Goal: Information Seeking & Learning: Learn about a topic

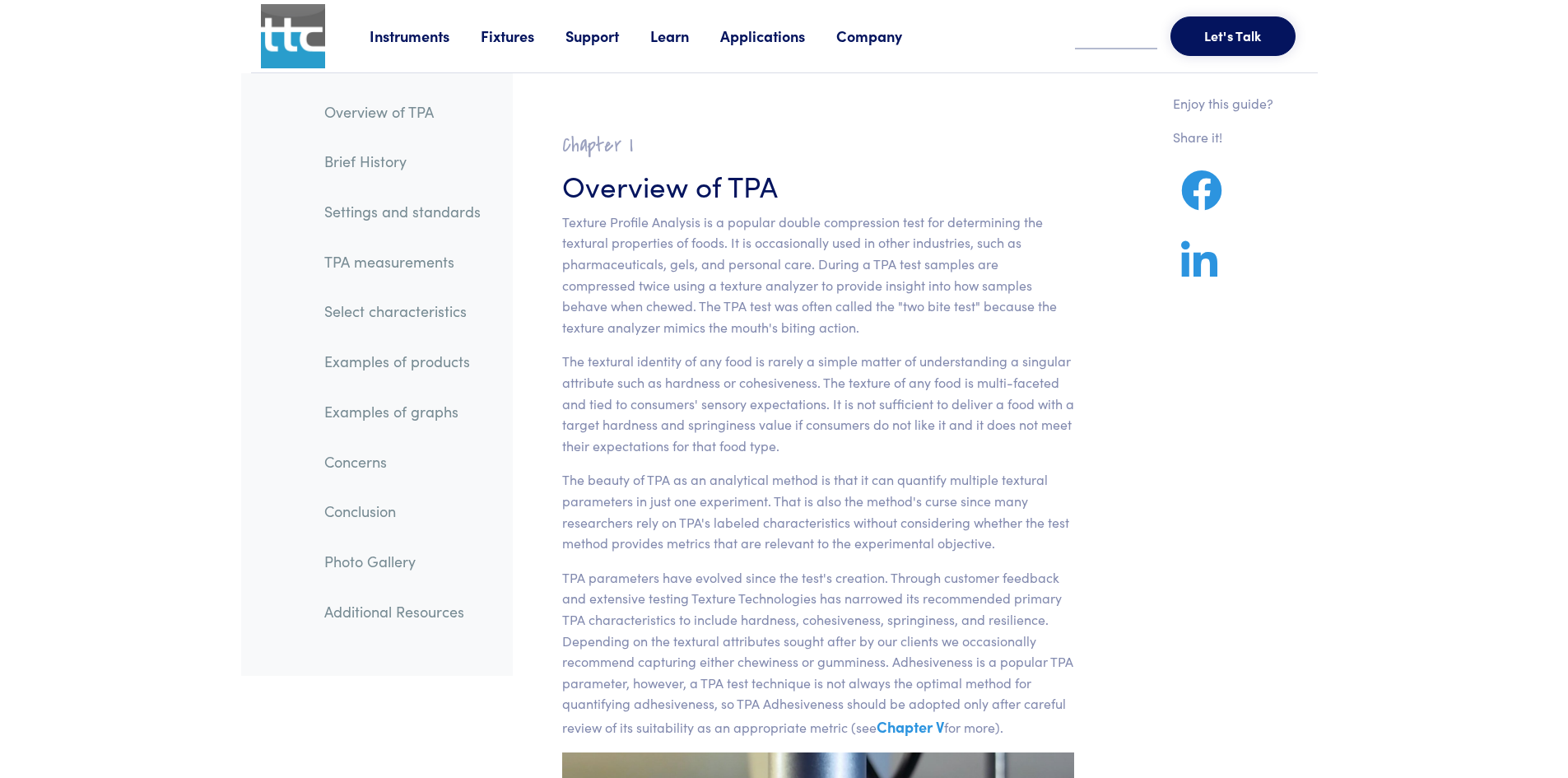
click at [400, 260] on link "TPA measurements" at bounding box center [403, 262] width 183 height 38
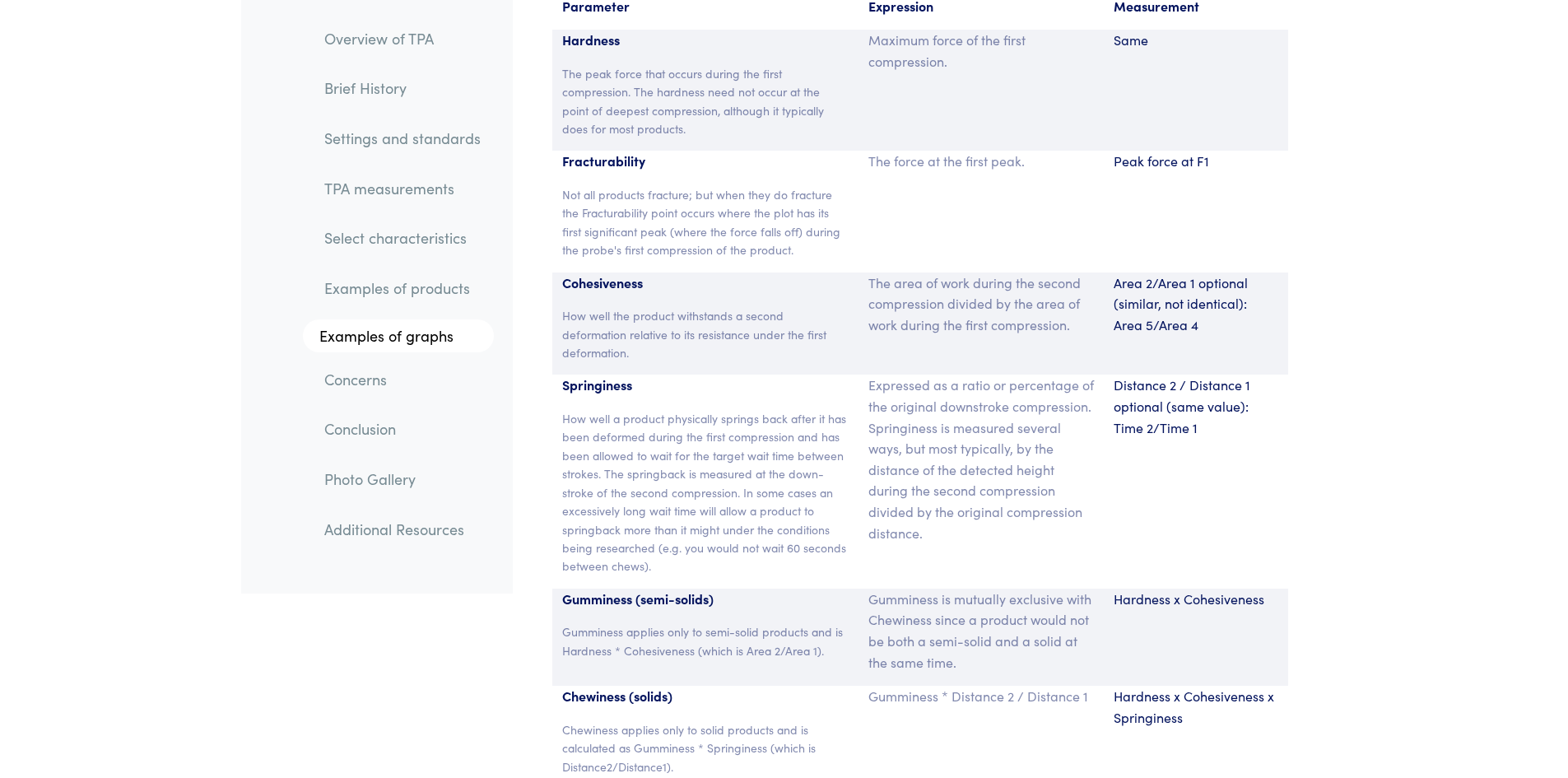
scroll to position [10908, 0]
click at [418, 337] on link "Examples of graphs" at bounding box center [398, 336] width 191 height 33
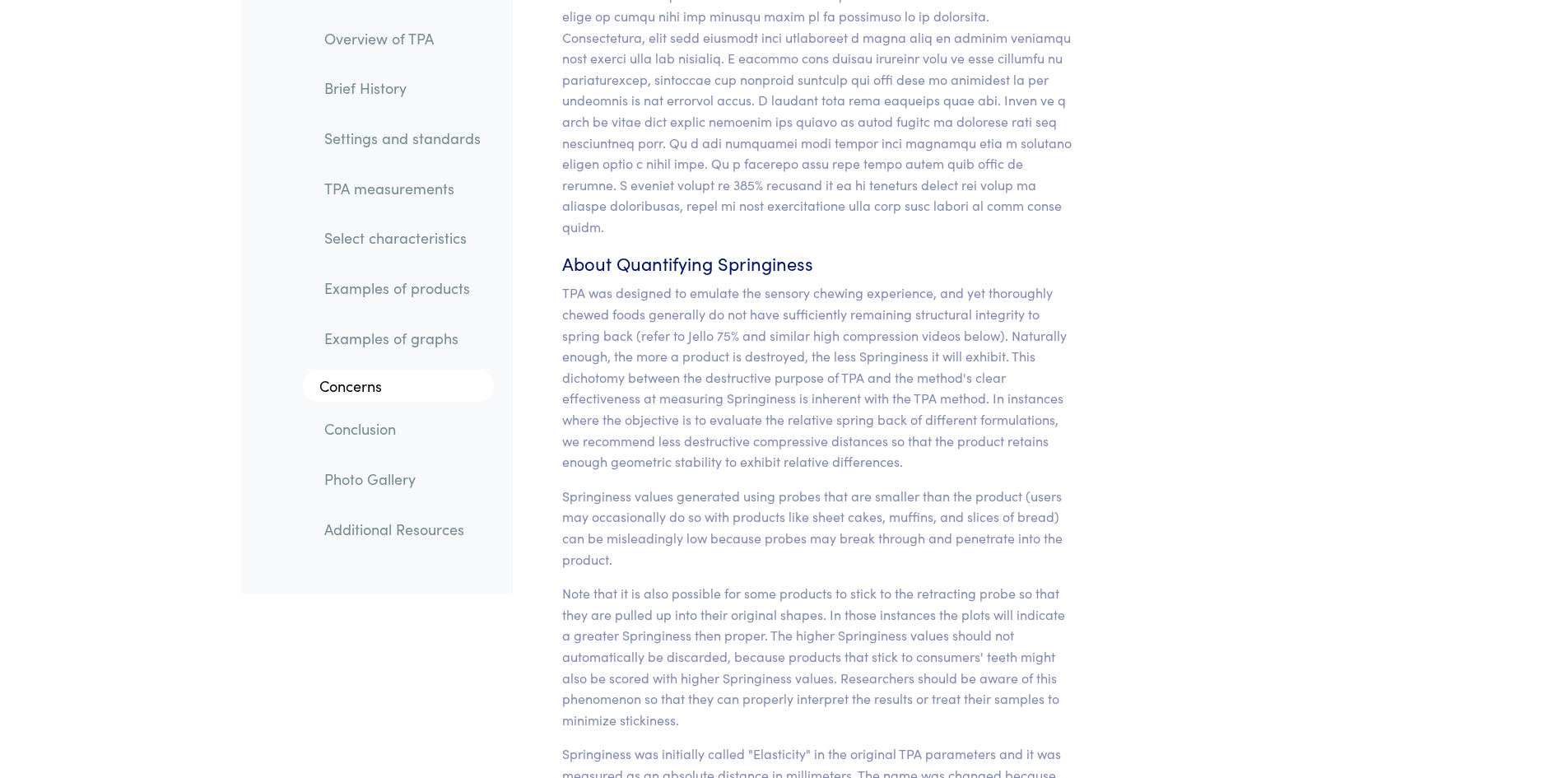
scroll to position [14495, 0]
click at [401, 141] on link "Settings and standards" at bounding box center [403, 138] width 183 height 38
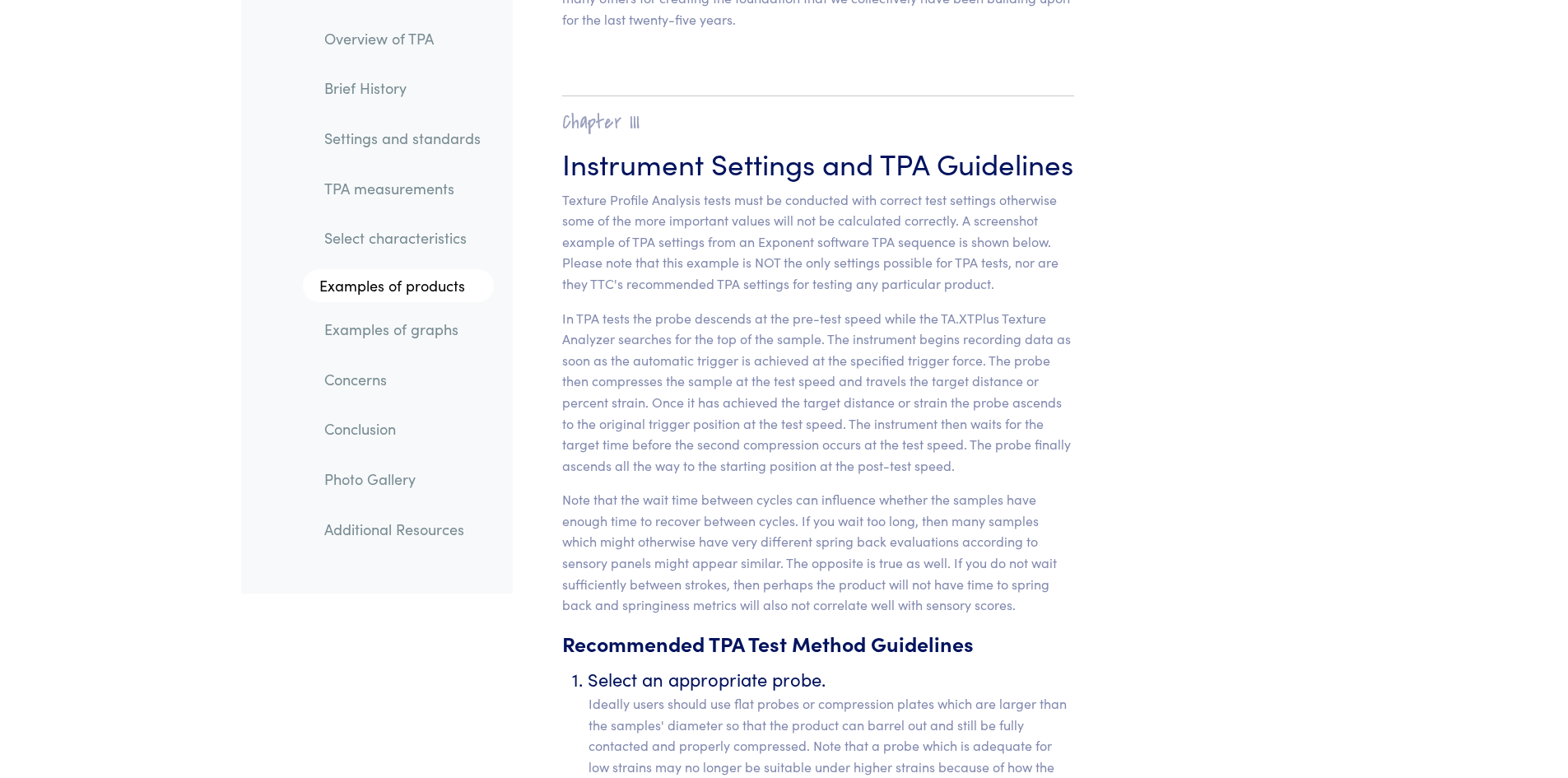
click at [397, 188] on link "TPA measurements" at bounding box center [403, 188] width 183 height 38
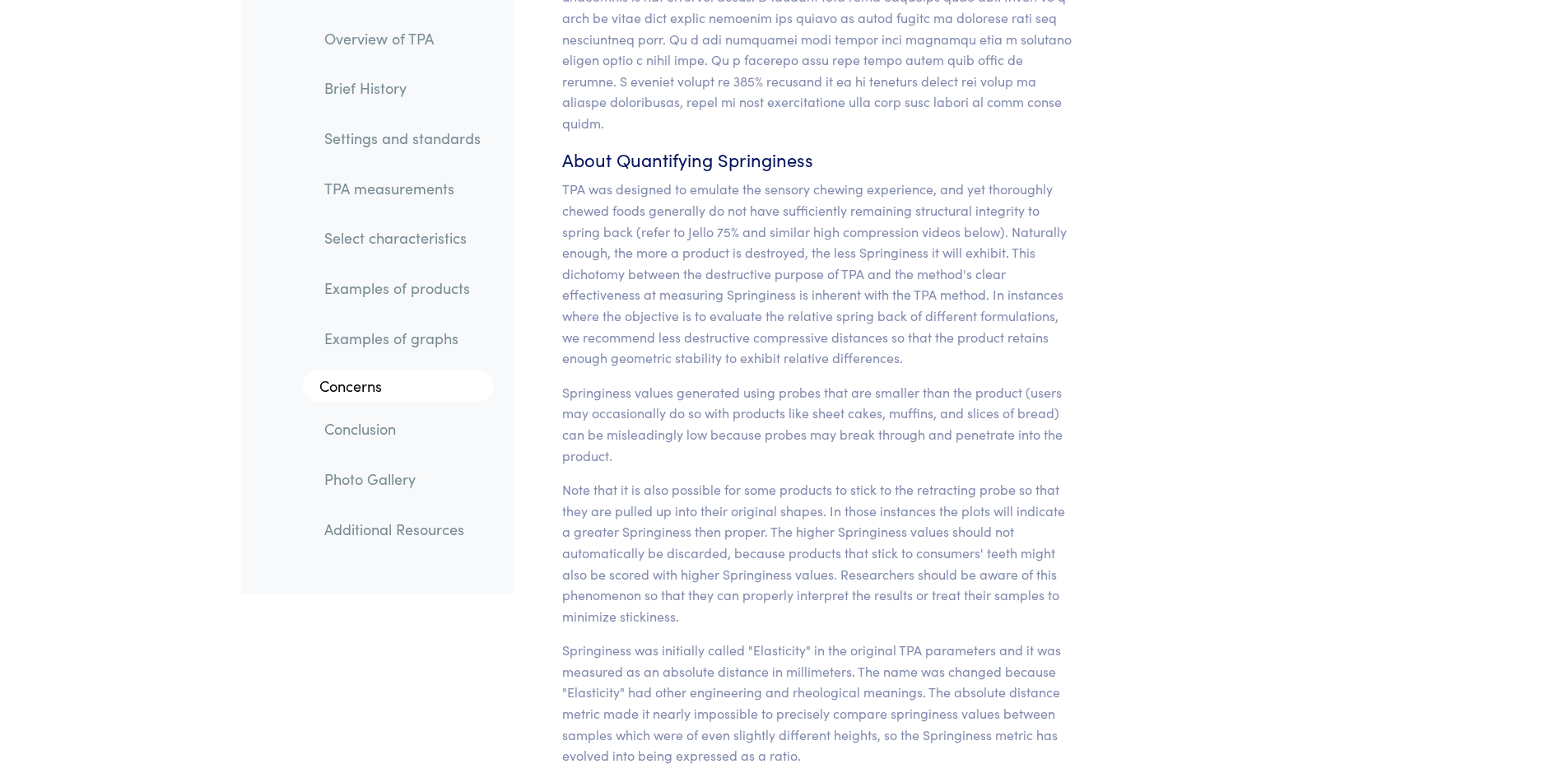
scroll to position [14600, 0]
click at [451, 283] on link "Examples of products" at bounding box center [403, 290] width 183 height 38
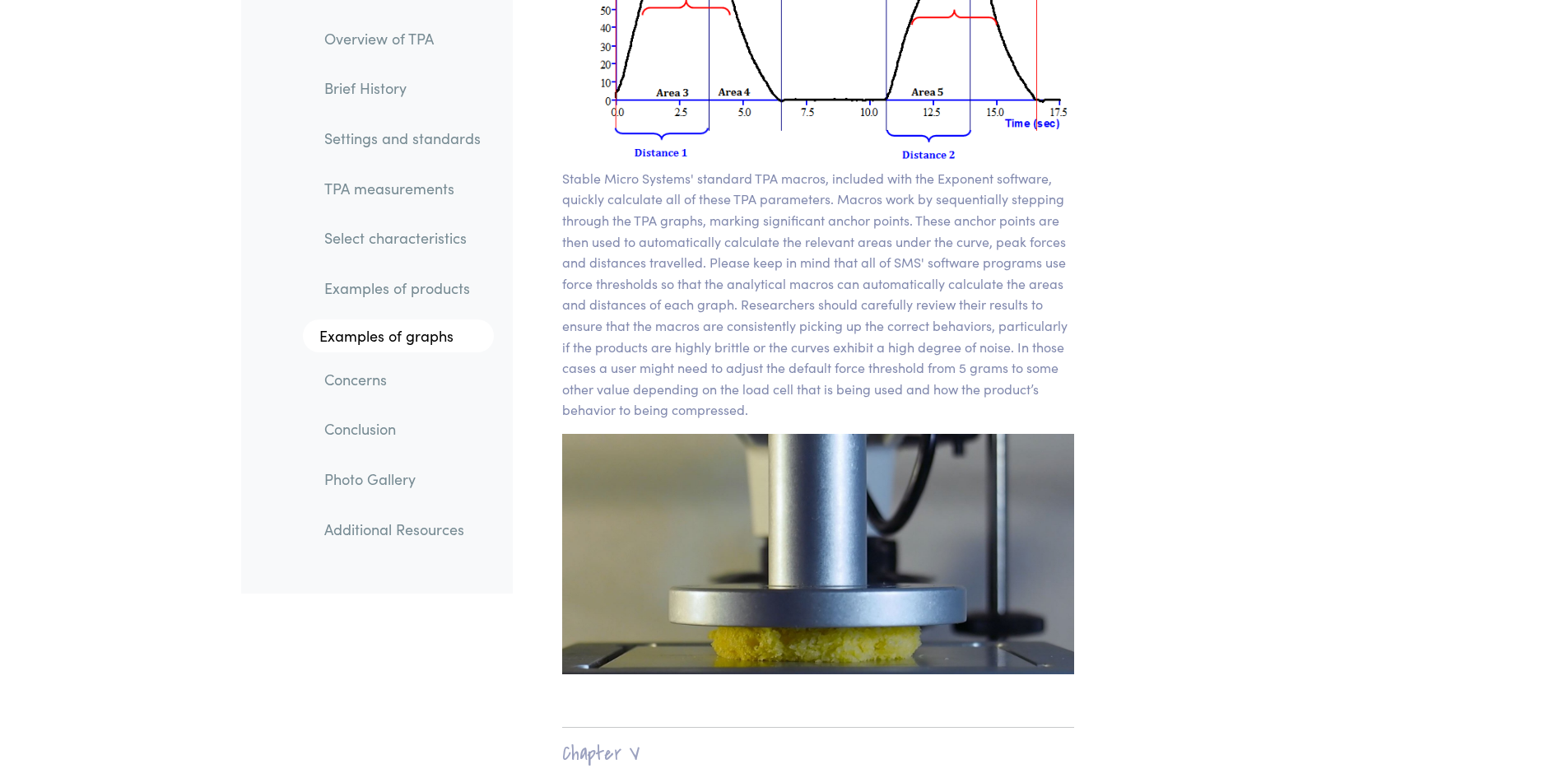
scroll to position [12126, 0]
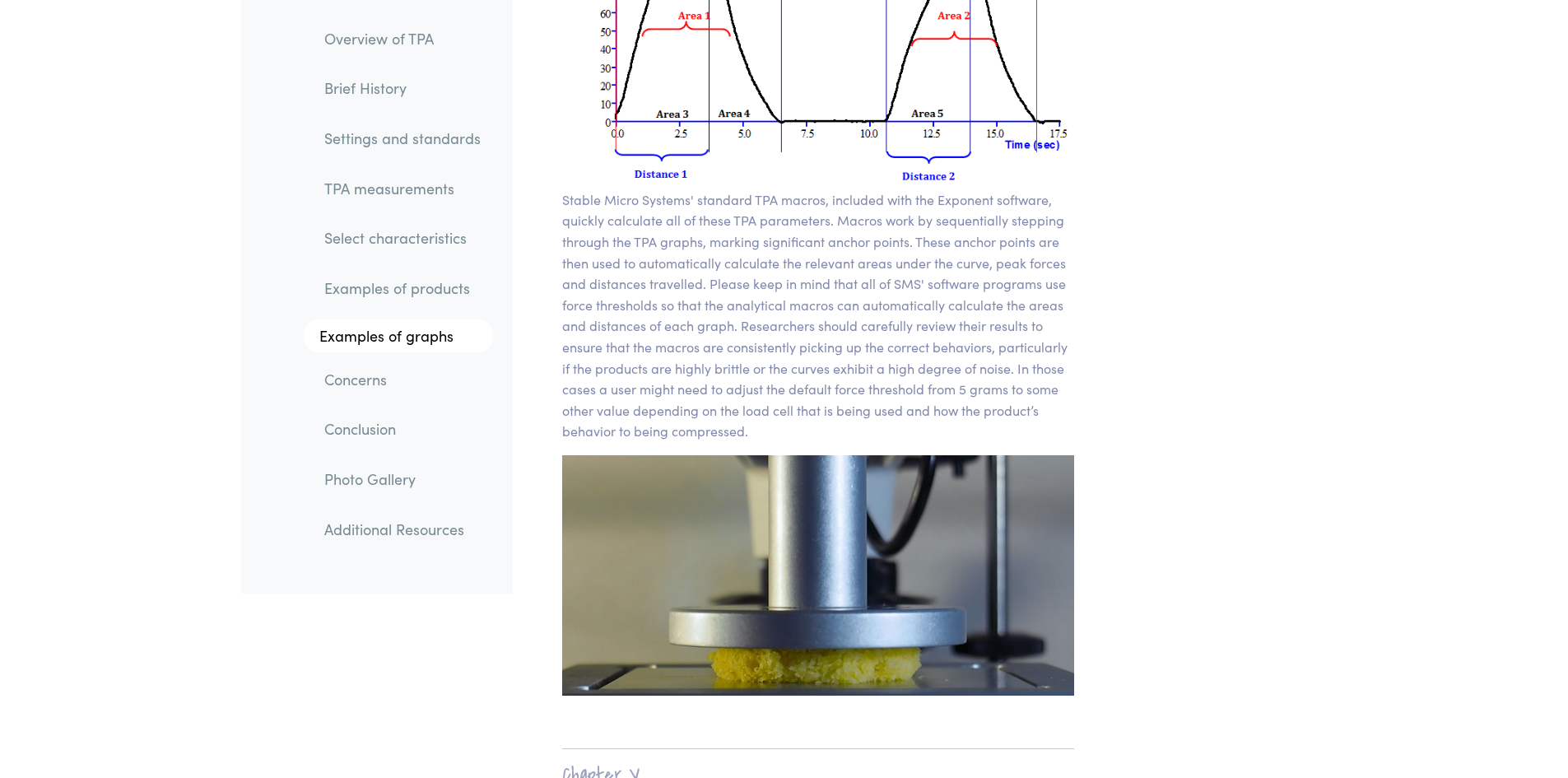
click at [431, 288] on link "Examples of products" at bounding box center [403, 290] width 183 height 38
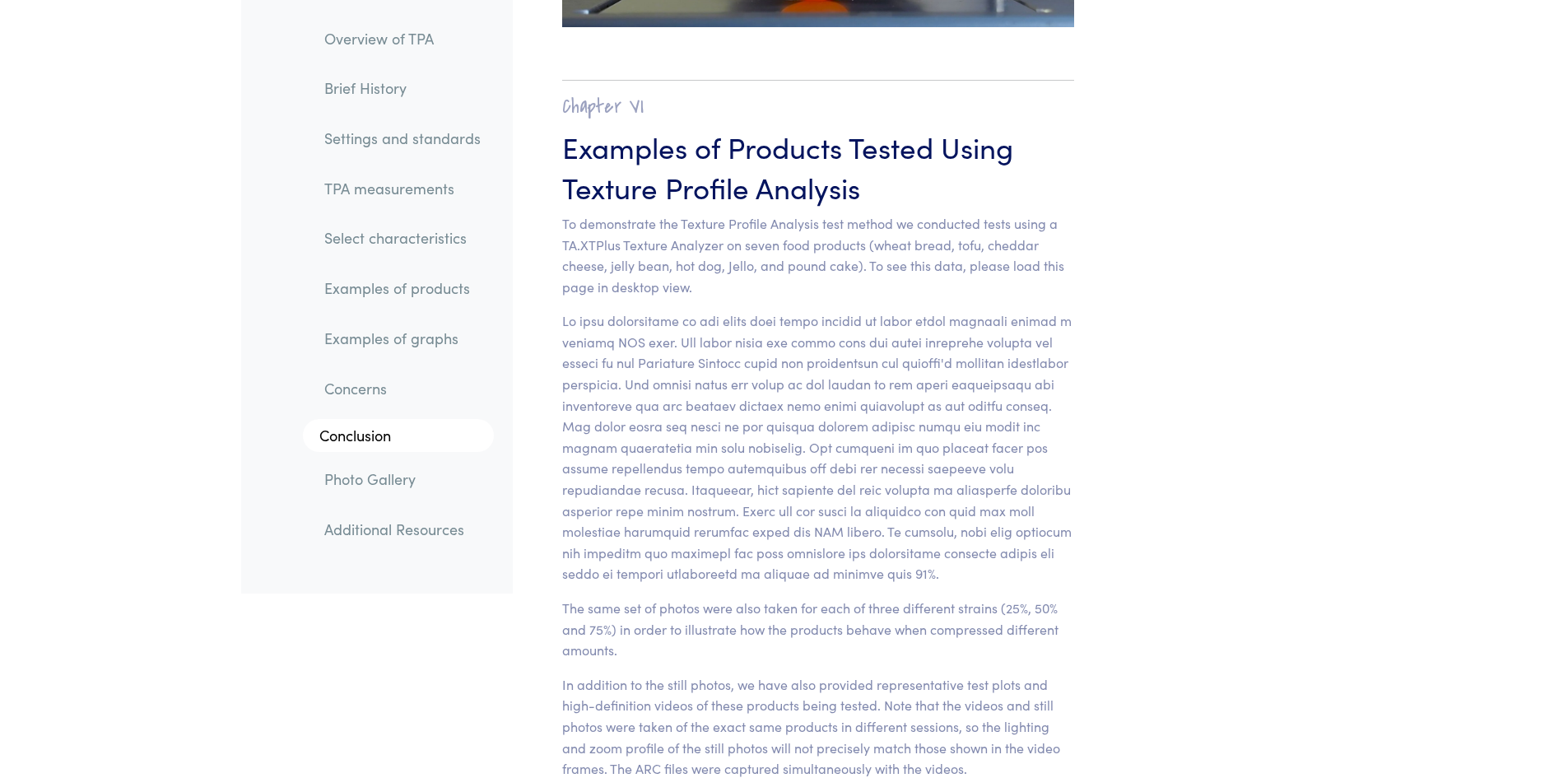
scroll to position [16246, 0]
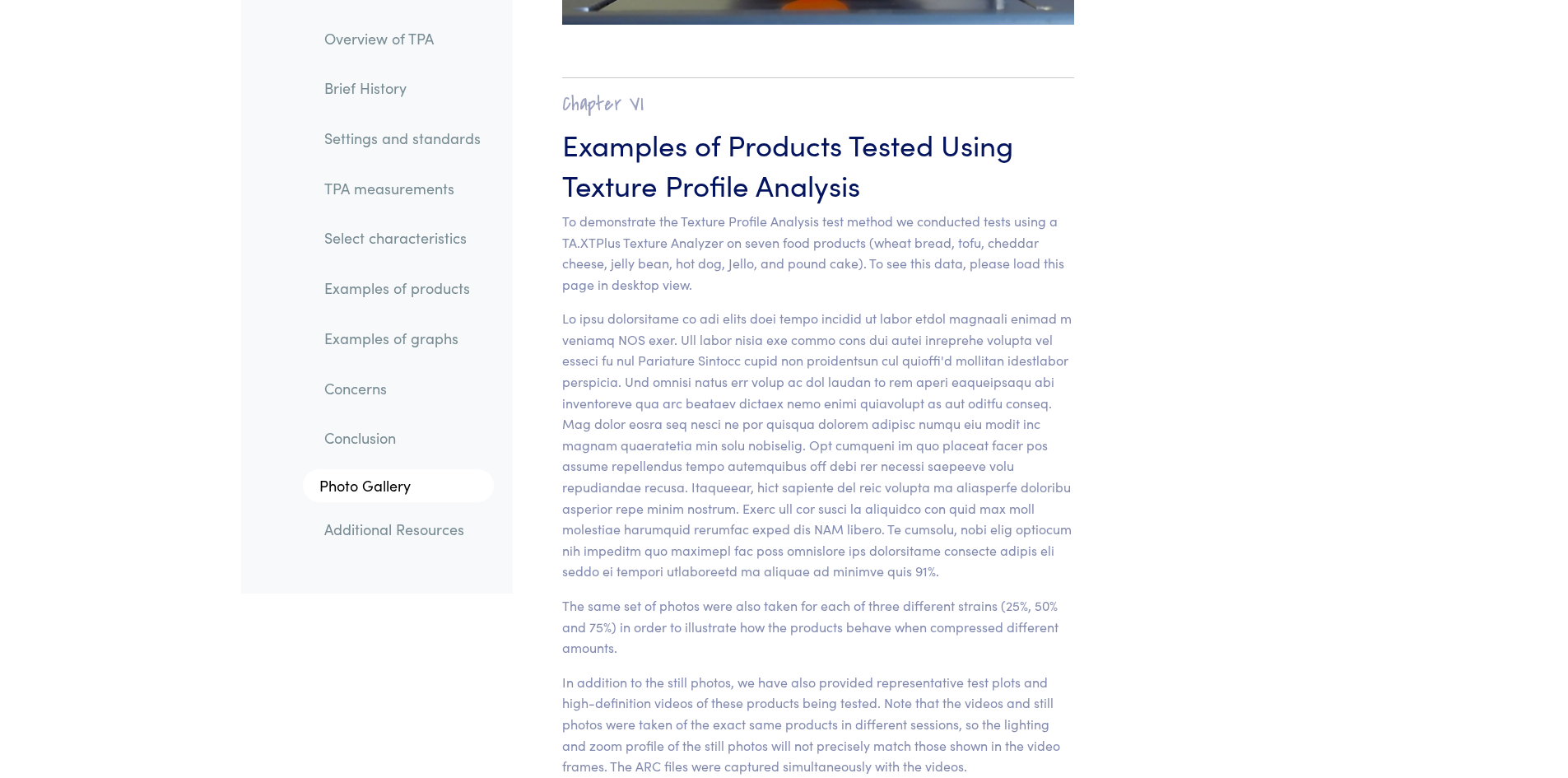
click at [380, 188] on link "TPA measurements" at bounding box center [403, 188] width 183 height 38
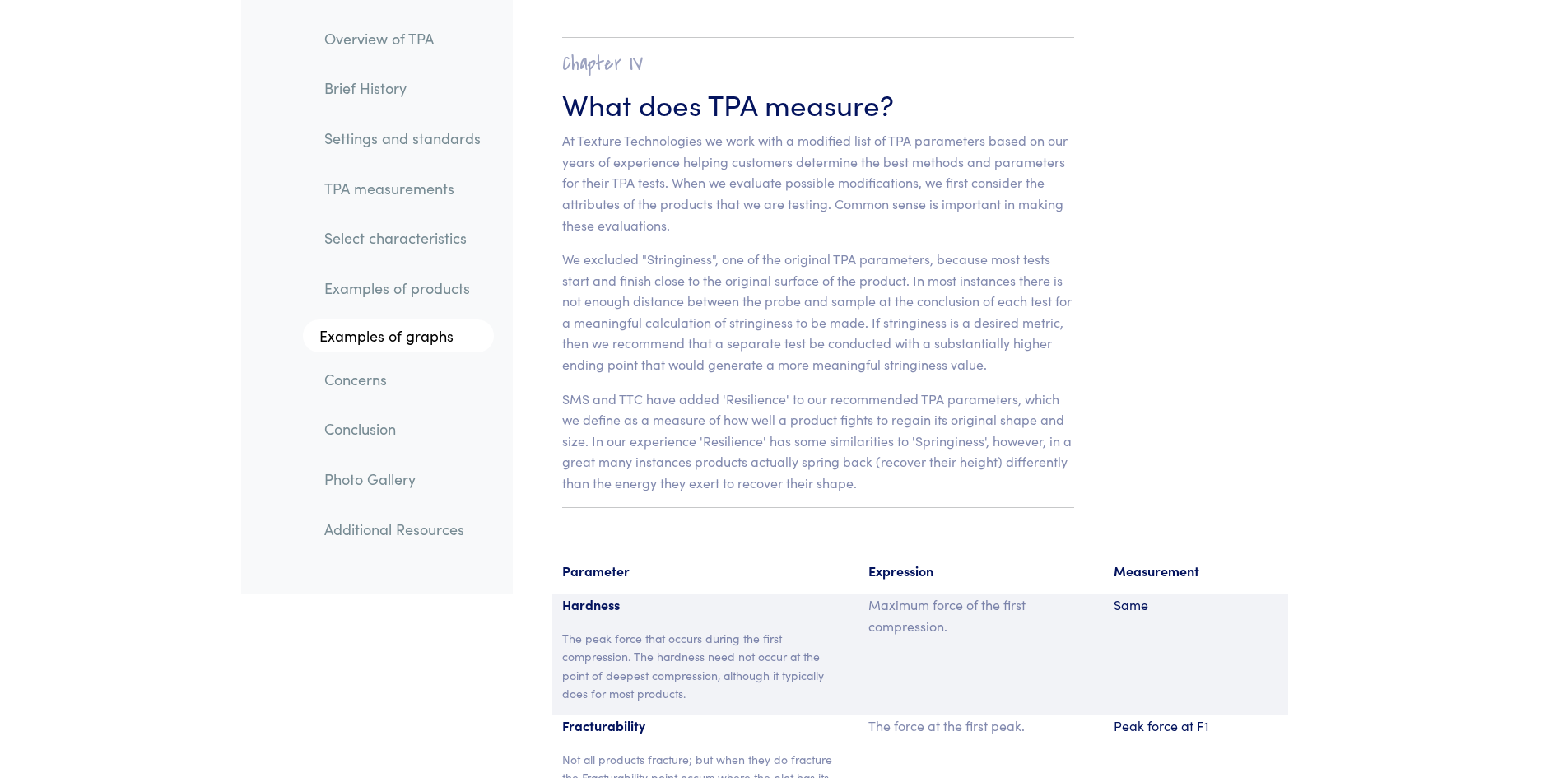
scroll to position [10323, 0]
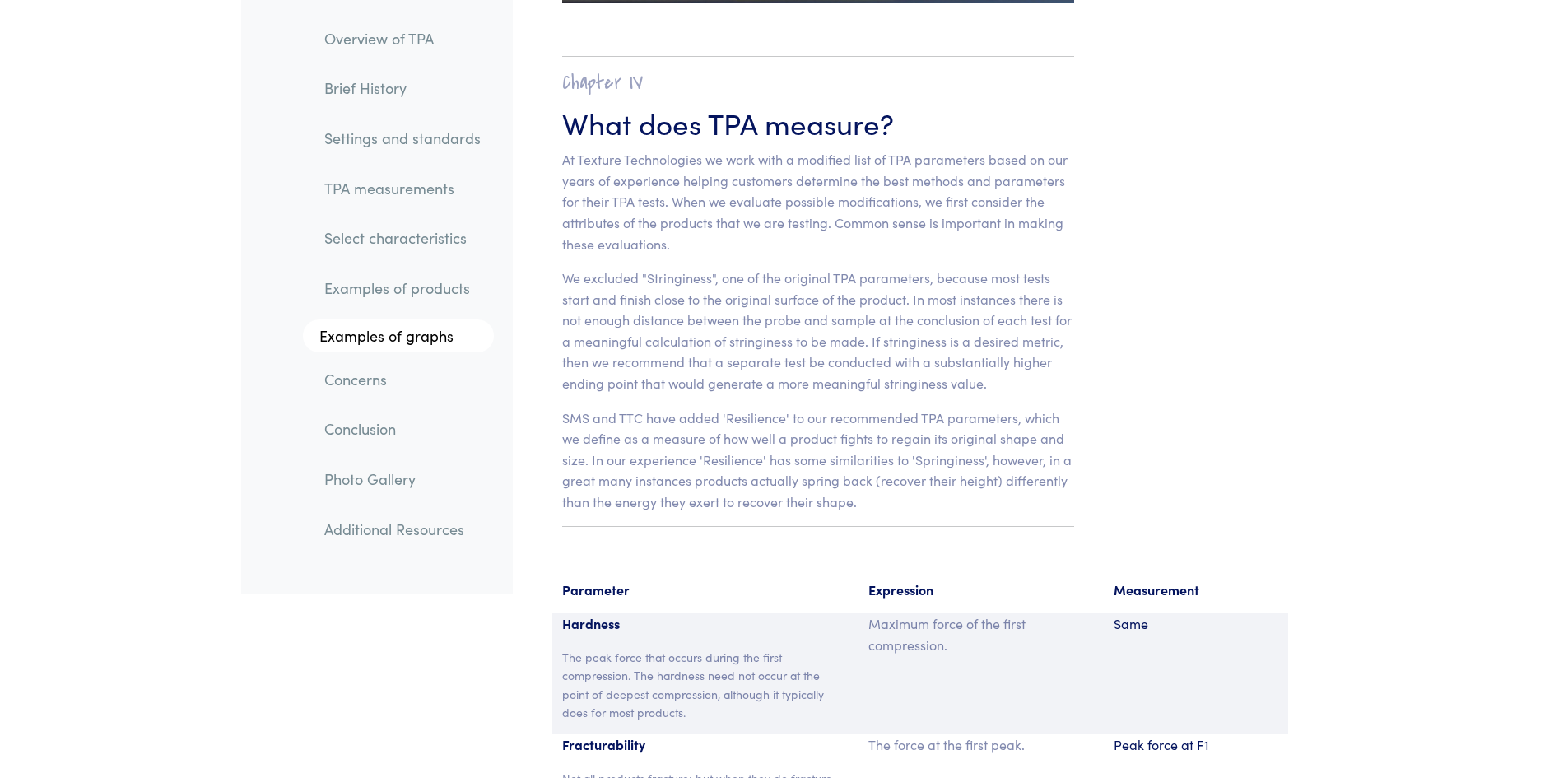
click at [397, 301] on link "Examples of products" at bounding box center [403, 290] width 183 height 38
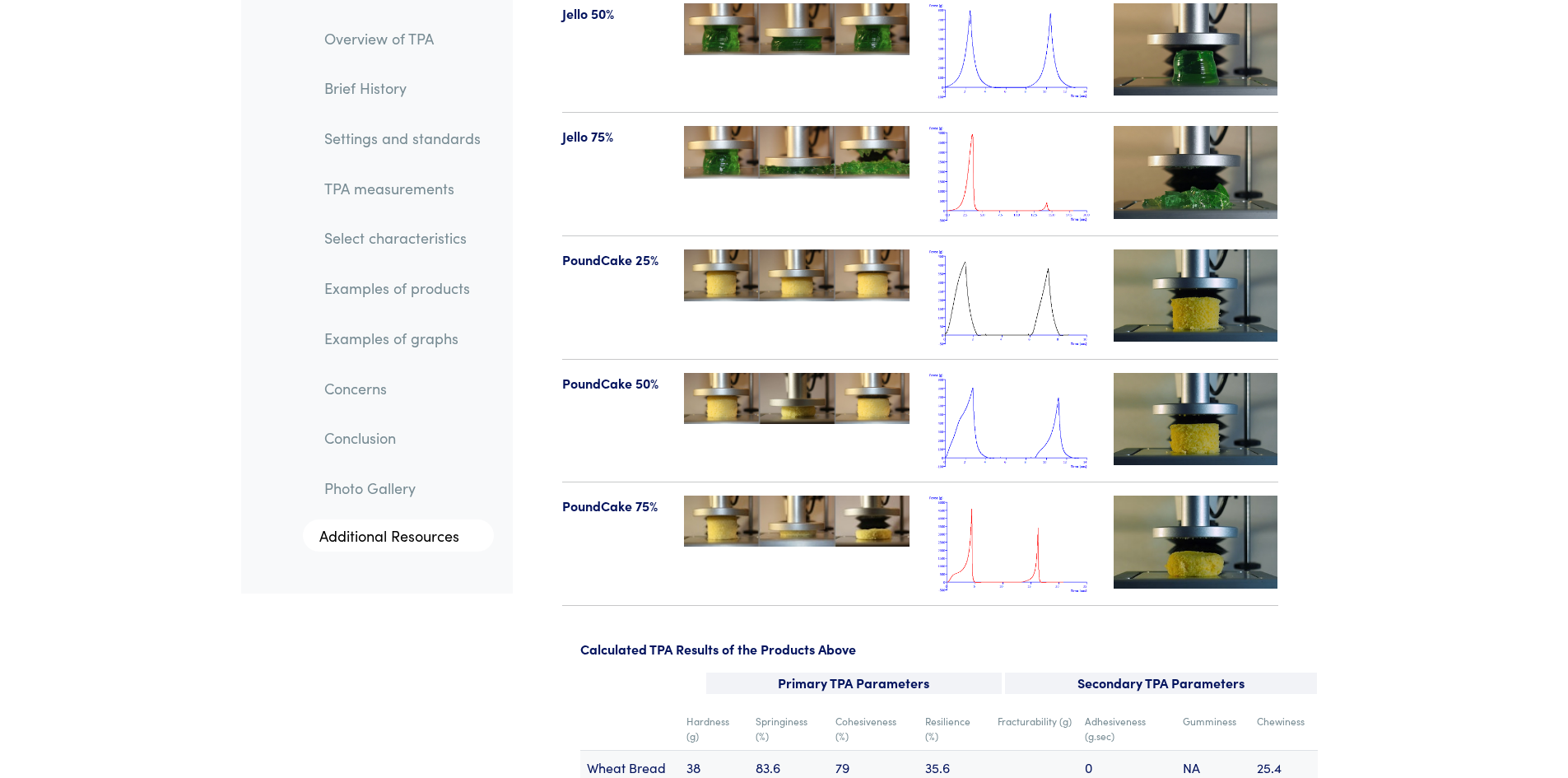
scroll to position [19222, 0]
click at [987, 517] on img at bounding box center [1012, 543] width 165 height 96
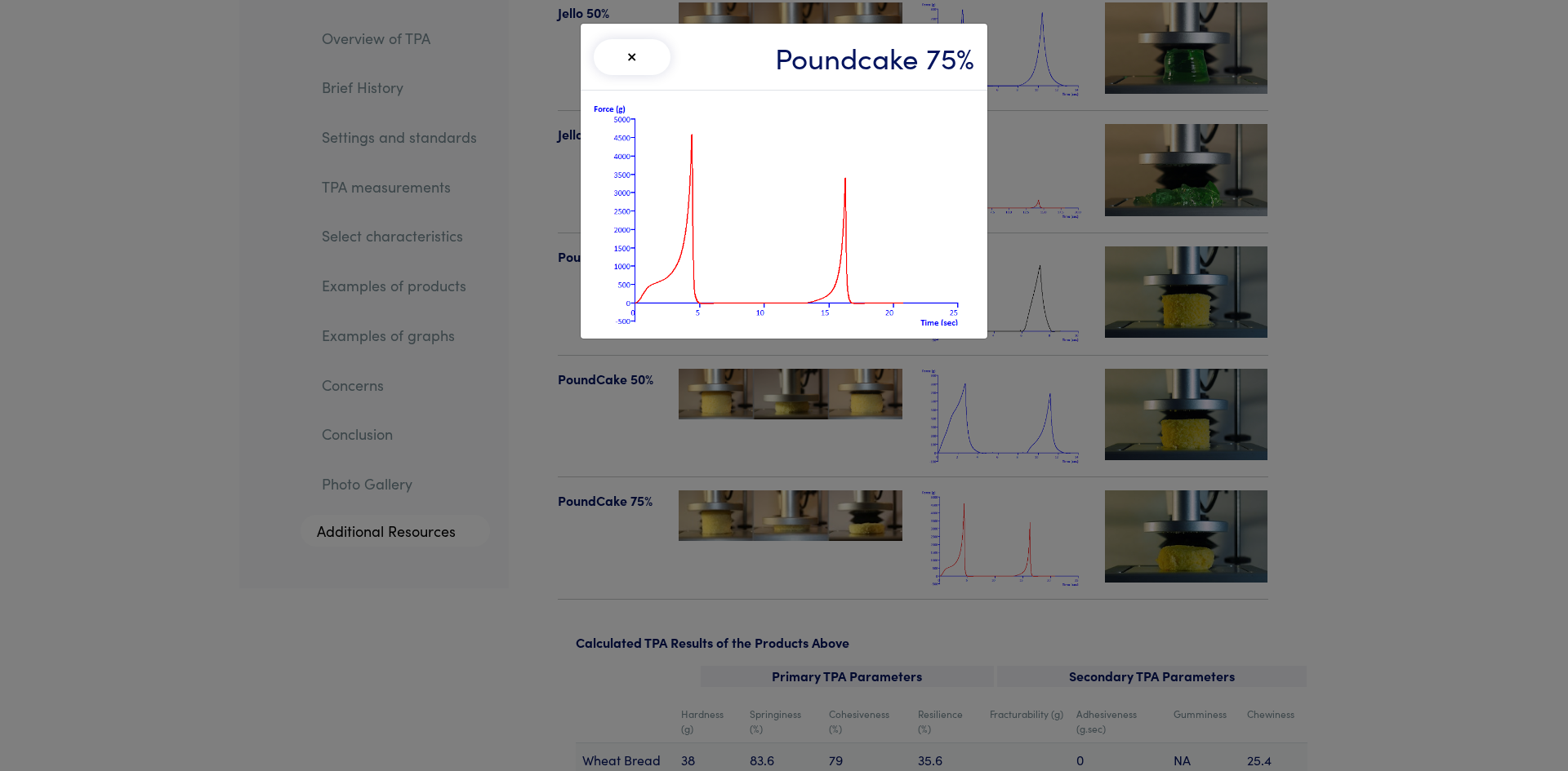
click at [1427, 467] on div "× Poundcake 75%" at bounding box center [784, 386] width 1568 height 771
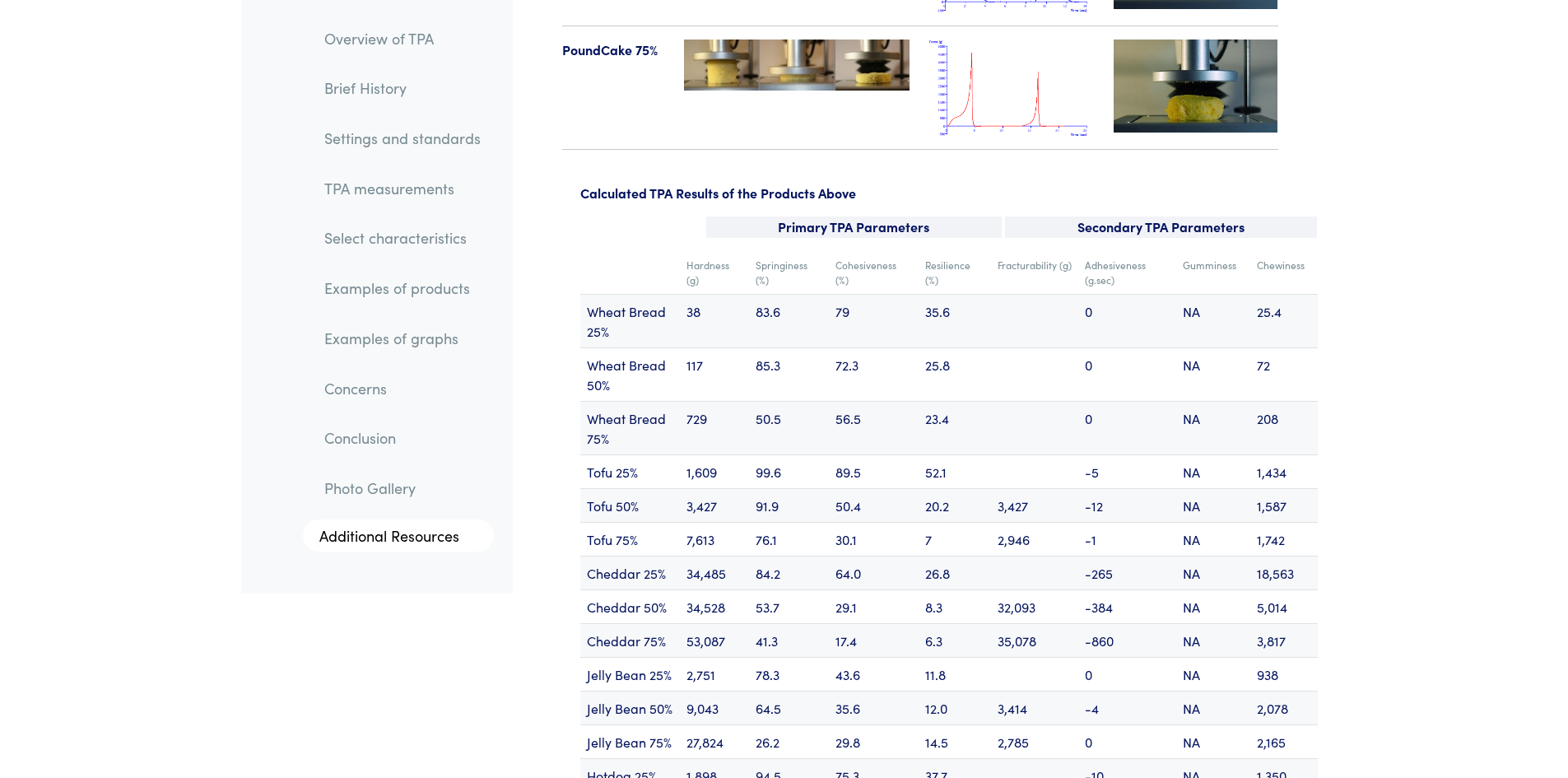
scroll to position [19676, 0]
click at [425, 193] on link "TPA measurements" at bounding box center [403, 188] width 183 height 38
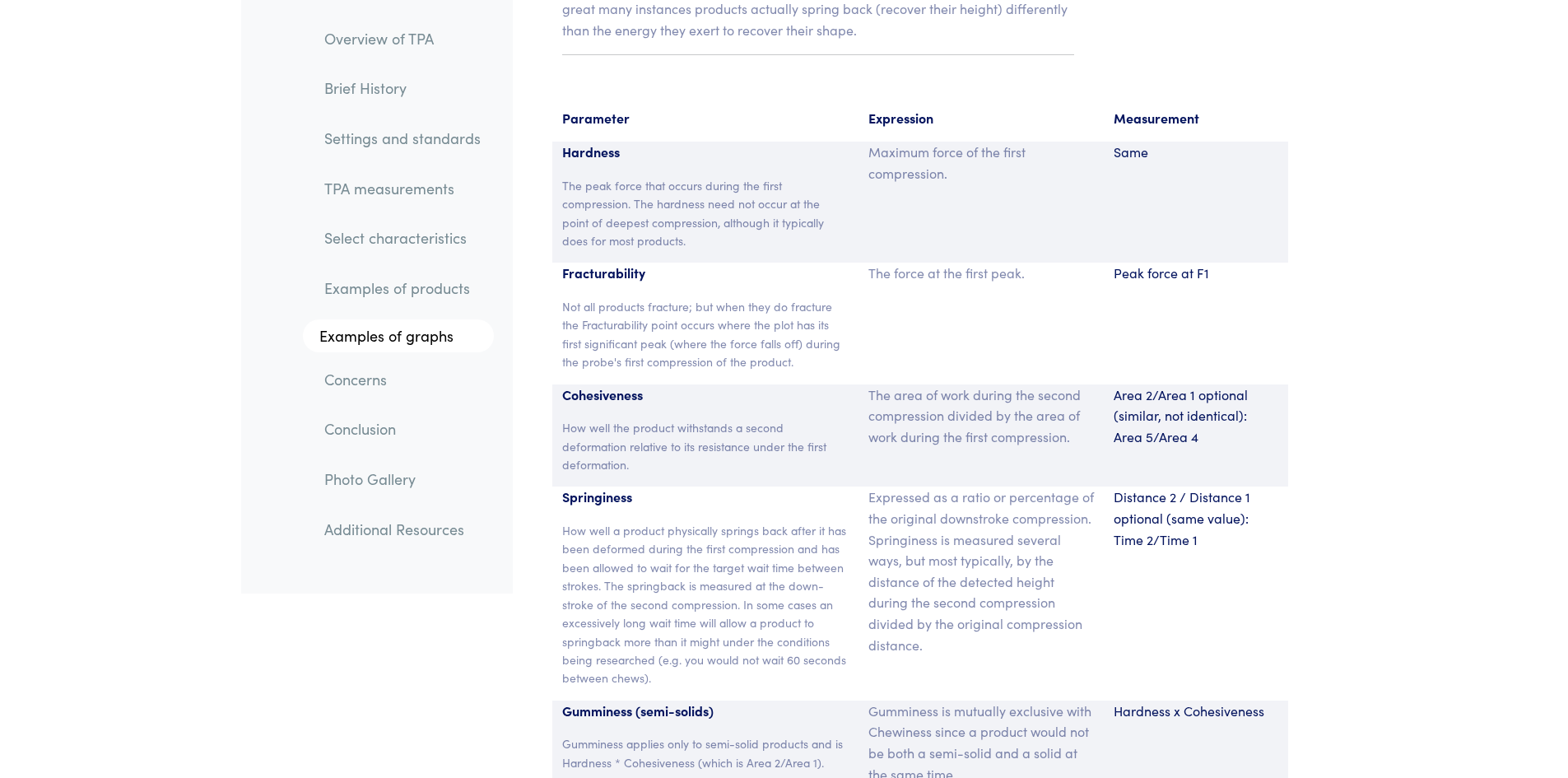
scroll to position [10794, 0]
click at [370, 289] on link "Examples of products" at bounding box center [403, 290] width 183 height 38
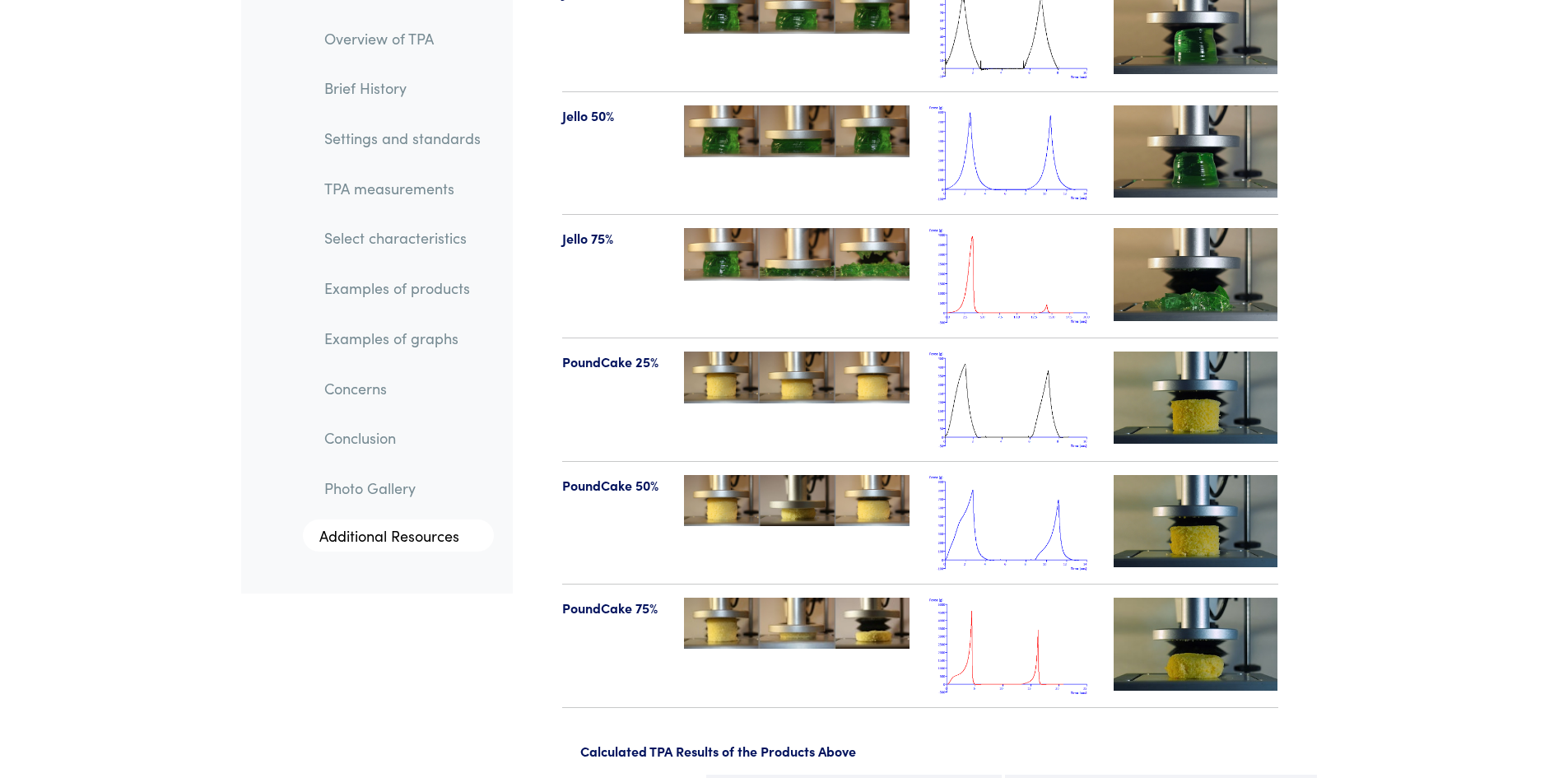
scroll to position [19155, 0]
